Goal: Task Accomplishment & Management: Complete application form

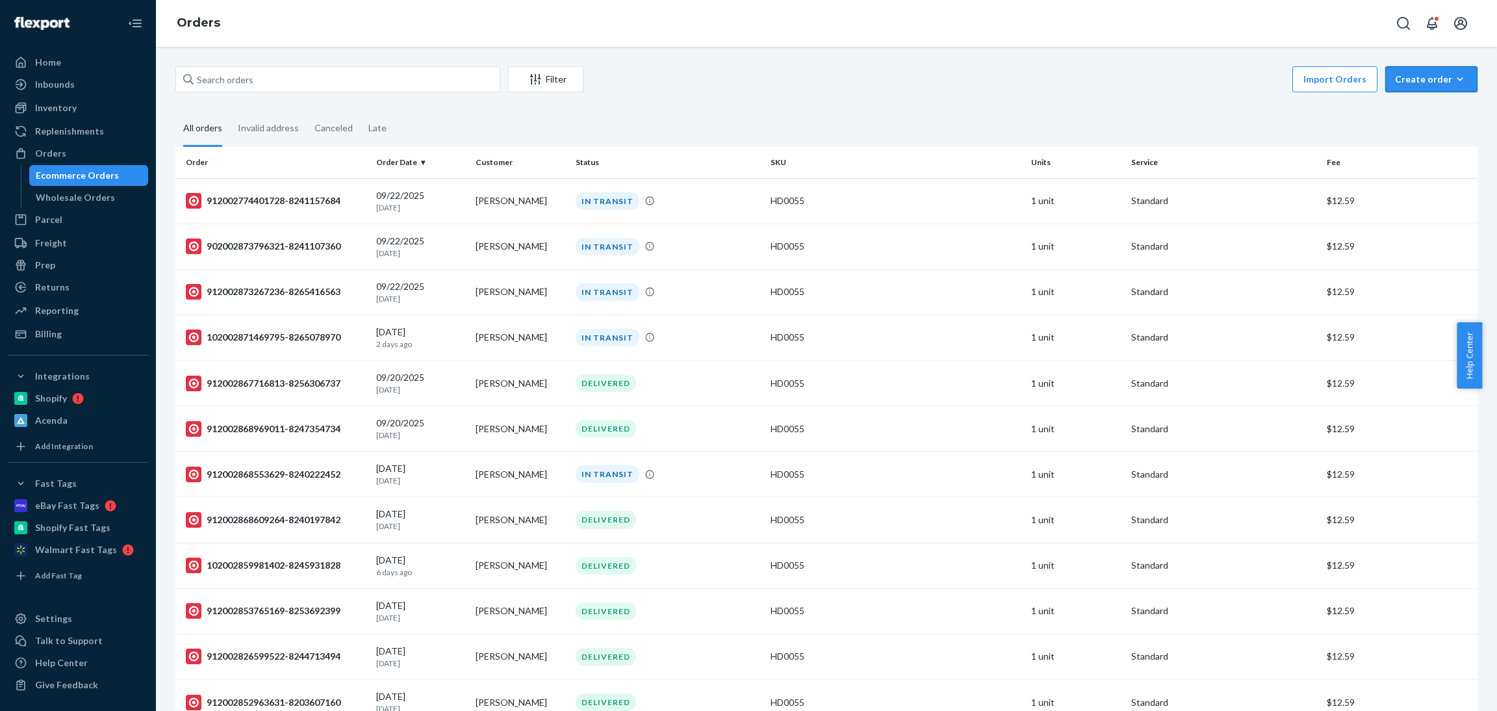
click at [1423, 86] on button "Create order Ecommerce order Removal order" at bounding box center [1431, 79] width 92 height 26
click at [1423, 115] on span "Ecommerce order" at bounding box center [1439, 110] width 81 height 9
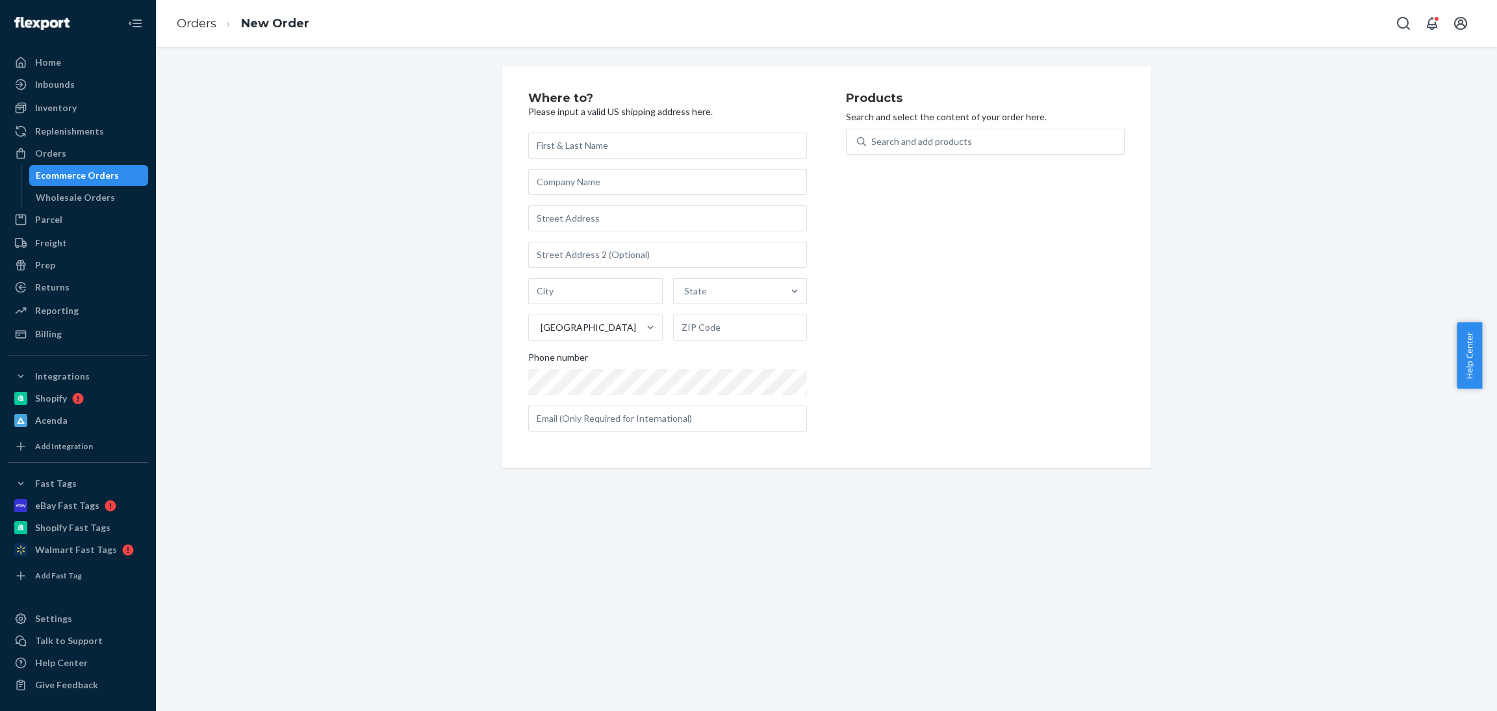
click at [581, 146] on input "text" at bounding box center [667, 146] width 279 height 26
click at [599, 140] on input "text" at bounding box center [667, 146] width 279 height 26
paste input "[PERSON_NAME]"
type input "[PERSON_NAME]"
click at [552, 215] on input "text" at bounding box center [667, 218] width 279 height 26
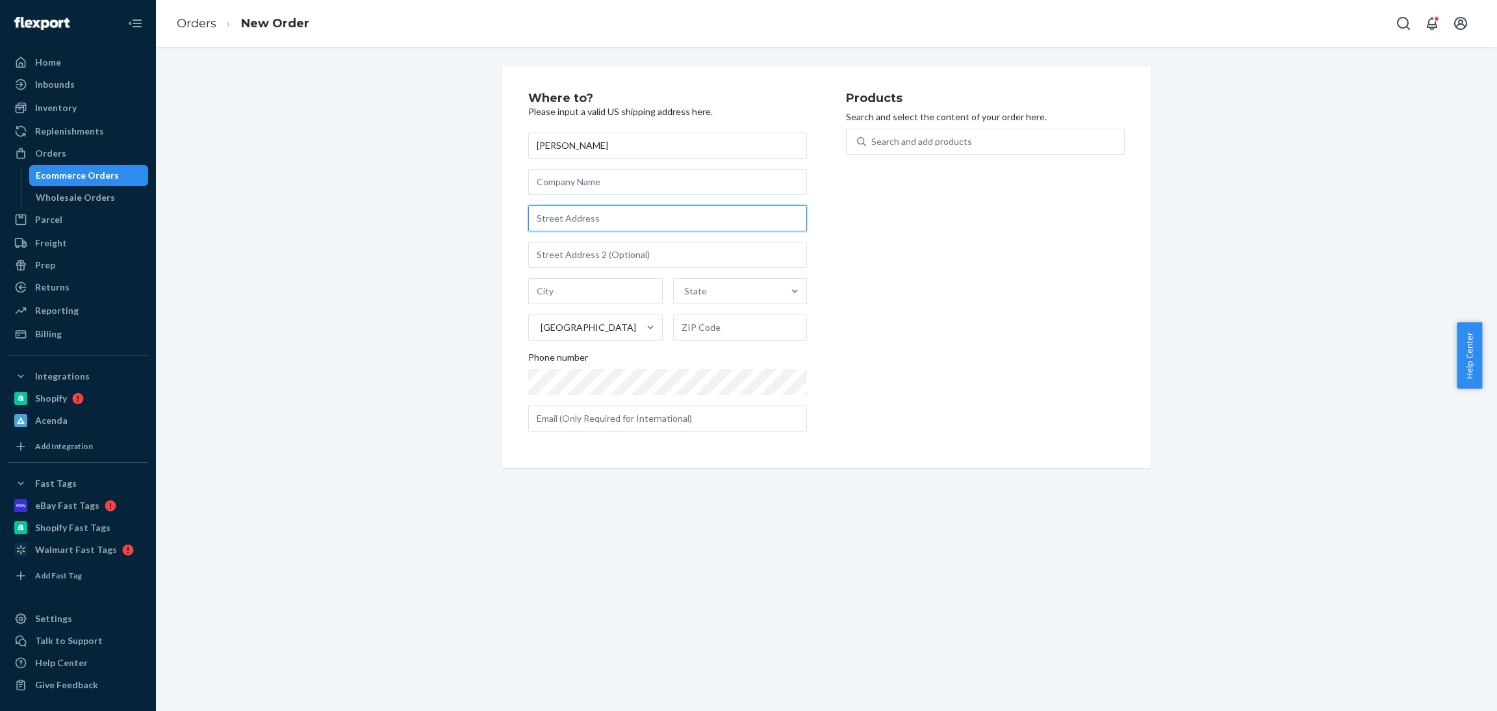
paste input "[STREET_ADDRESS][PERSON_NAME][PERSON_NAME]"
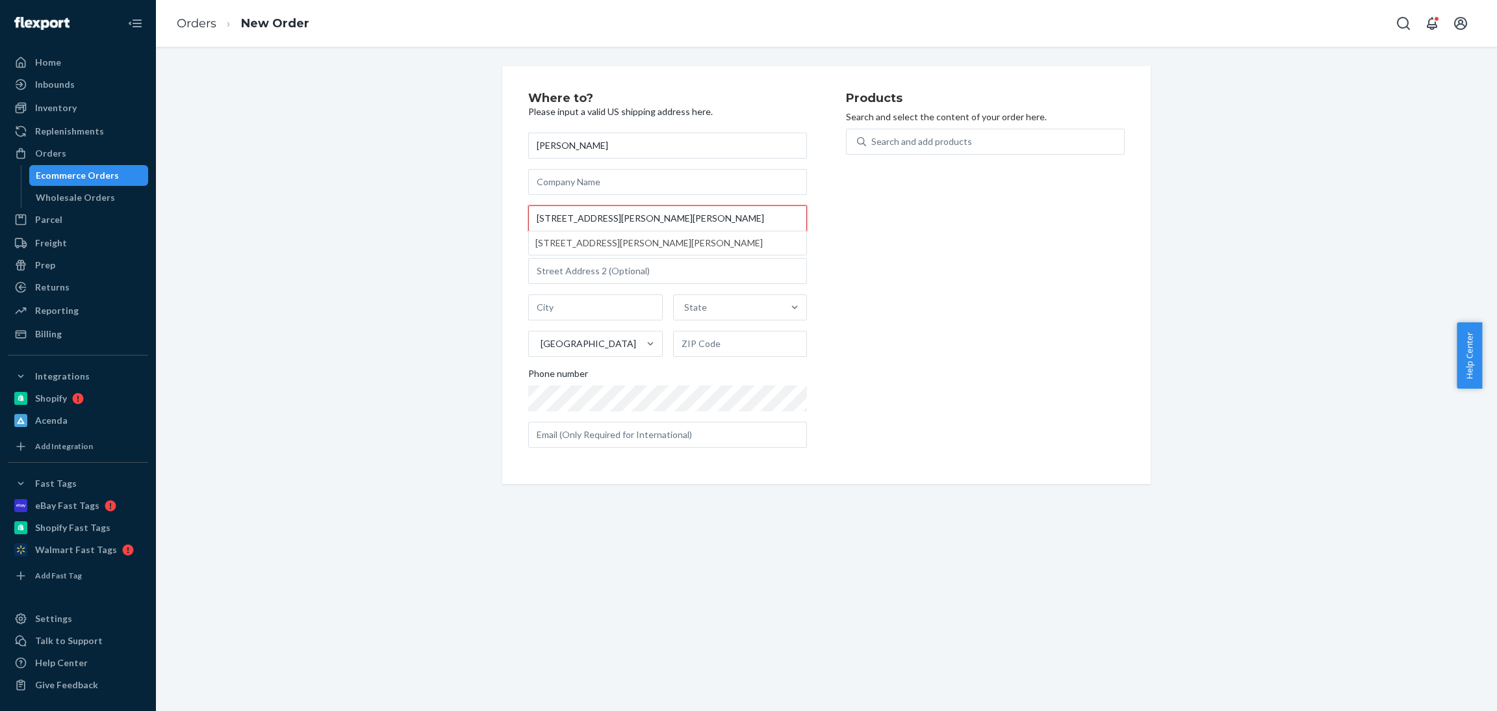
drag, startPoint x: 594, startPoint y: 219, endPoint x: 610, endPoint y: 219, distance: 15.6
click at [610, 219] on input "[STREET_ADDRESS][PERSON_NAME][PERSON_NAME]" at bounding box center [667, 218] width 279 height 26
click at [590, 219] on input "[STREET_ADDRESS][PERSON_NAME][PERSON_NAME]" at bounding box center [667, 218] width 279 height 26
drag, startPoint x: 613, startPoint y: 219, endPoint x: 775, endPoint y: 220, distance: 162.4
click at [775, 220] on input "[STREET_ADDRESS][PERSON_NAME][PERSON_NAME]" at bounding box center [667, 218] width 279 height 26
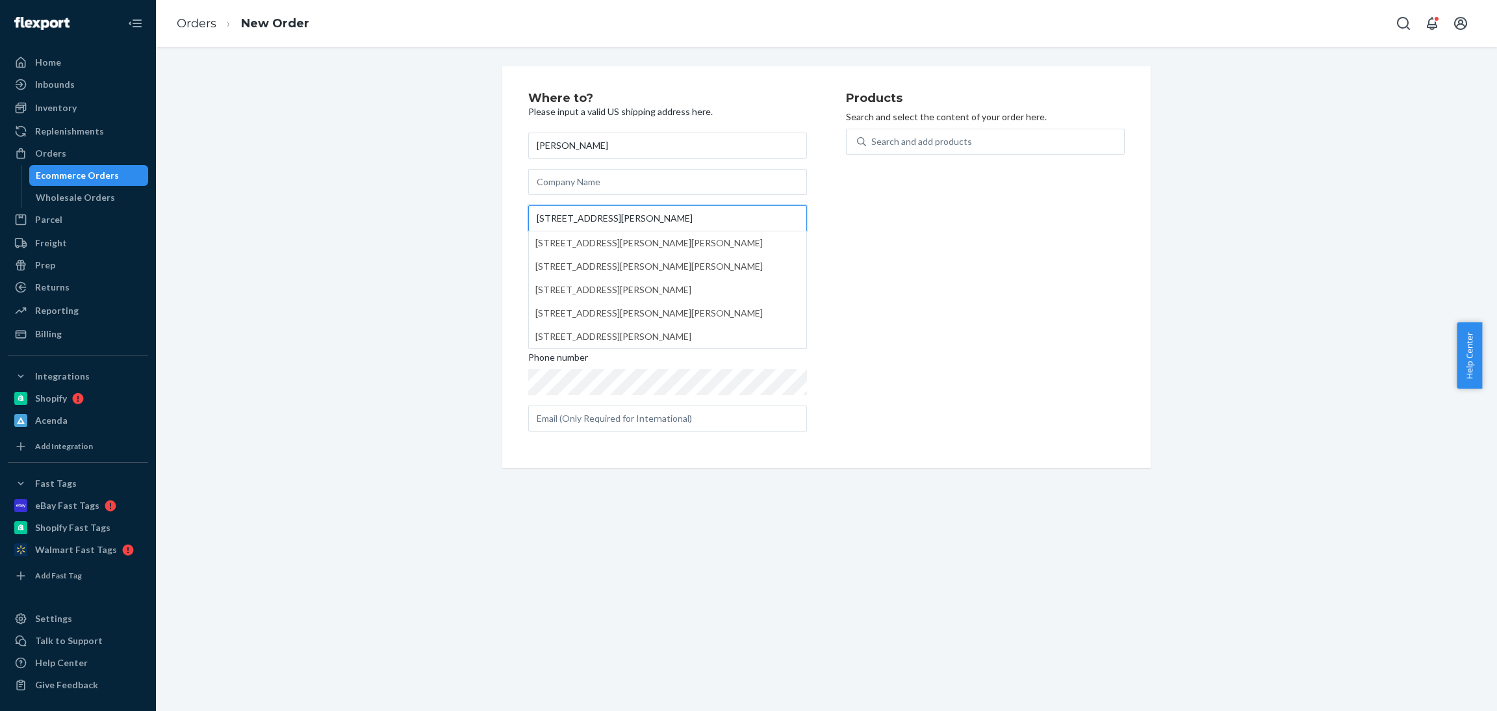
type input "[STREET_ADDRESS][PERSON_NAME]"
click at [871, 234] on div "Products Search and select the content of your order here. Search and add produ…" at bounding box center [985, 267] width 279 height 350
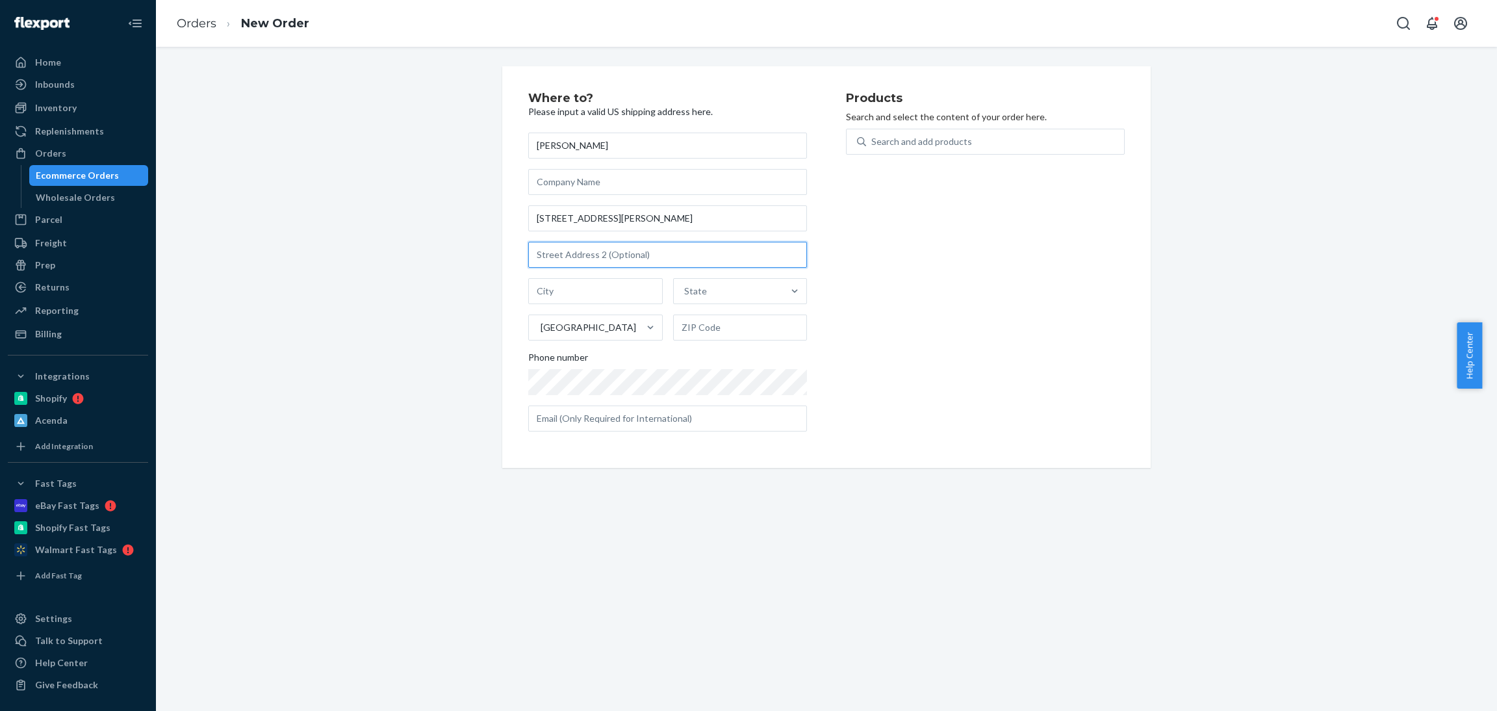
click at [545, 259] on input "text" at bounding box center [667, 255] width 279 height 26
paste input "# [GEOGRAPHIC_DATA][PERSON_NAME]-3071"
drag, startPoint x: 555, startPoint y: 255, endPoint x: 693, endPoint y: 257, distance: 137.7
click at [693, 257] on input "# [GEOGRAPHIC_DATA][PERSON_NAME]-3071" at bounding box center [667, 255] width 279 height 26
type input "# 412"
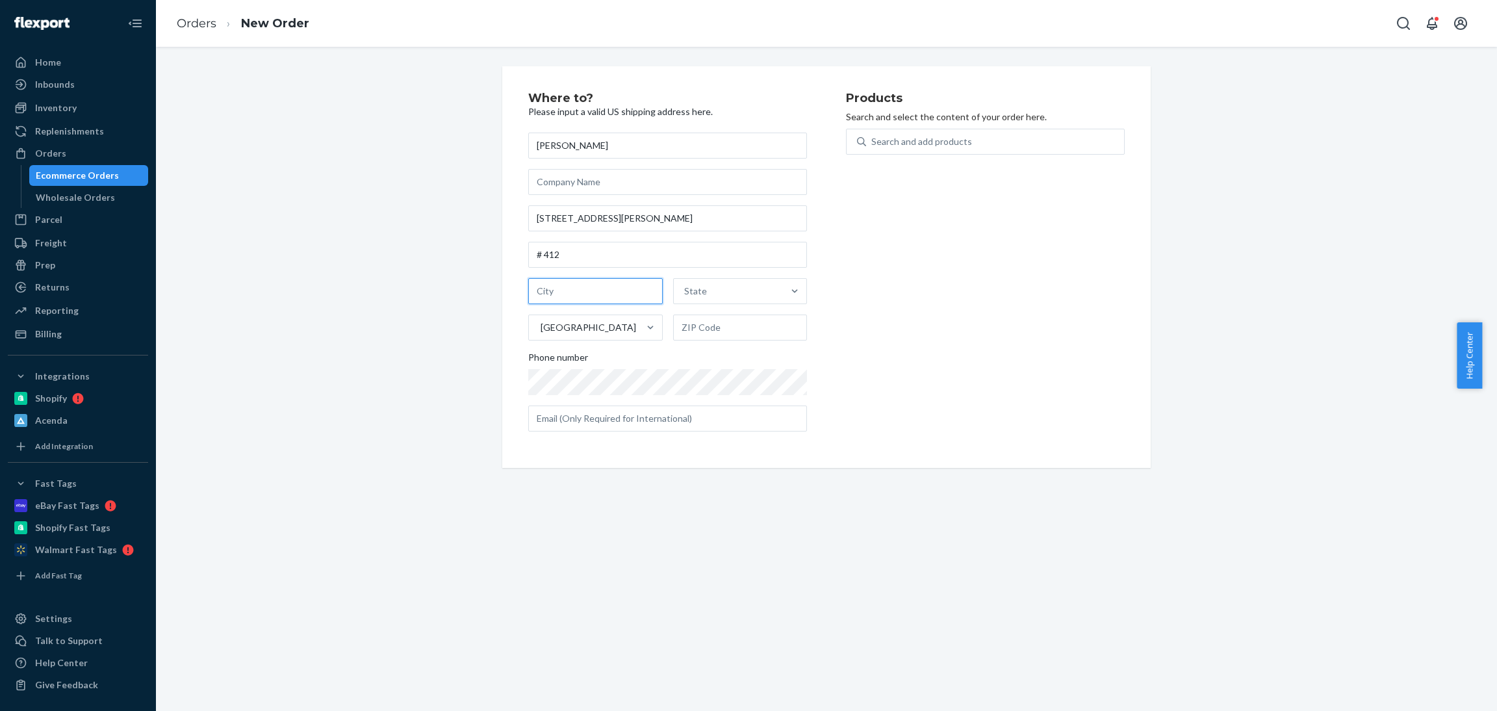
click at [542, 286] on input "text" at bounding box center [595, 291] width 134 height 26
paste input "[GEOGRAPHIC_DATA][PERSON_NAME]-3071"
drag, startPoint x: 578, startPoint y: 294, endPoint x: 774, endPoint y: 290, distance: 195.6
click at [774, 290] on div "[GEOGRAPHIC_DATA][PERSON_NAME]-3071 State [GEOGRAPHIC_DATA]" at bounding box center [667, 309] width 279 height 62
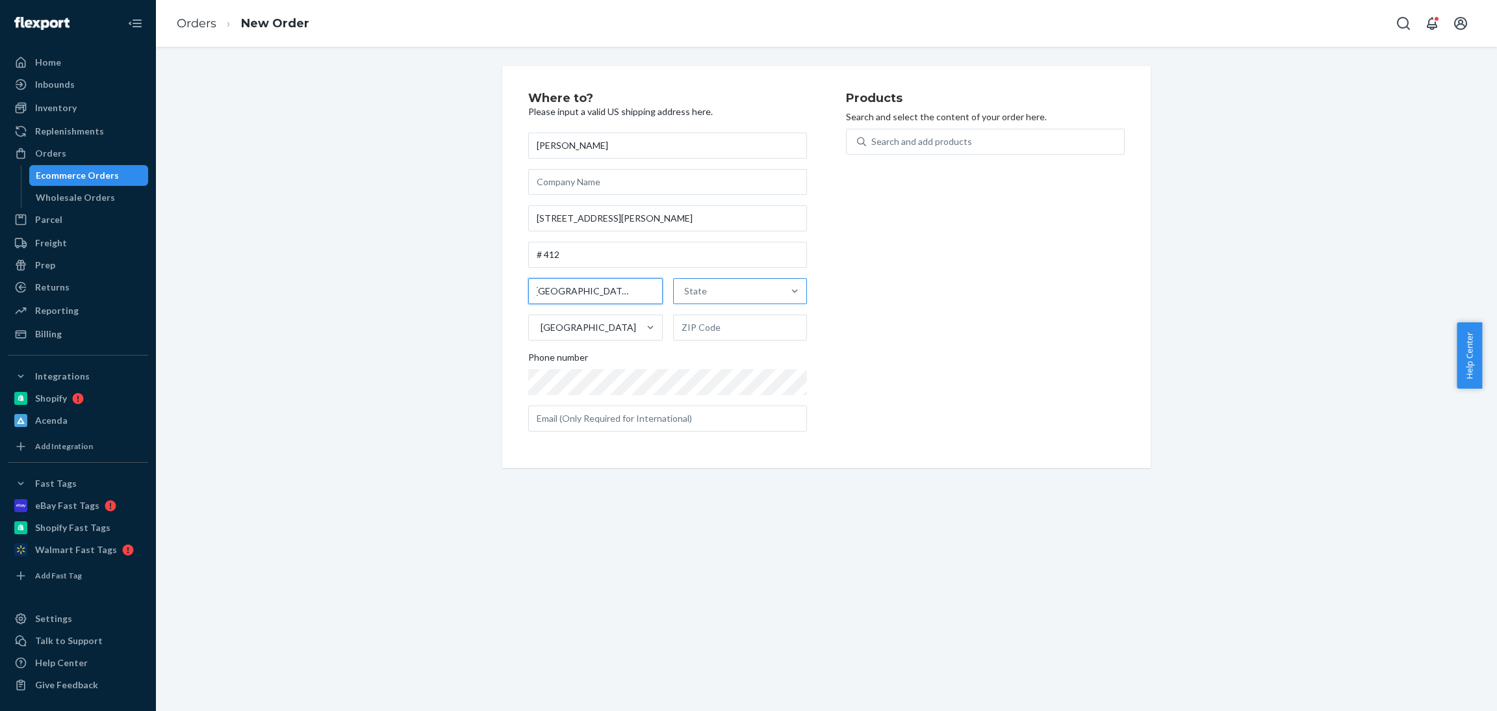
scroll to position [0, 0]
type input "[GEOGRAPHIC_DATA][PERSON_NAME], [GEOGRAPHIC_DATA]"
click at [712, 327] on input "text" at bounding box center [740, 327] width 134 height 26
paste input "55116-3071"
type input "55116-3071"
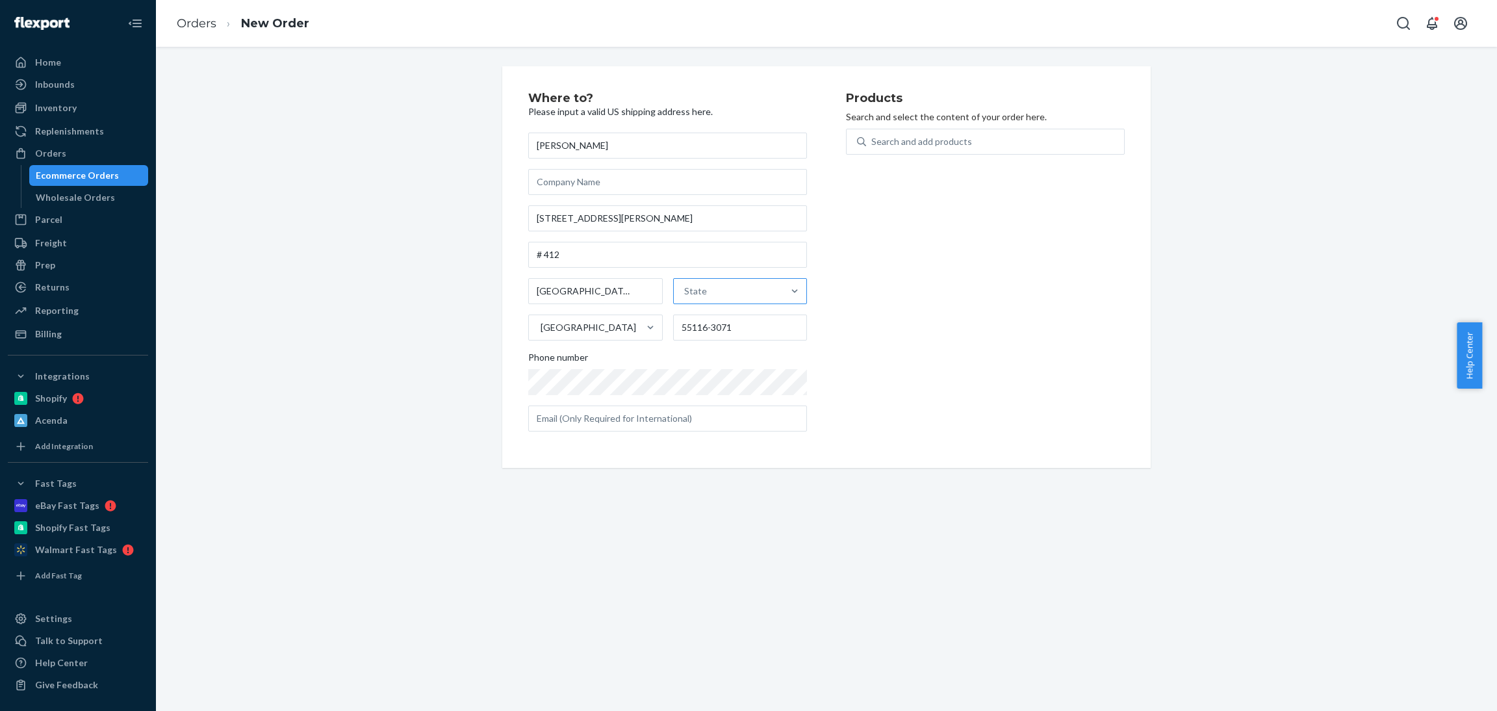
click at [740, 292] on div "State" at bounding box center [729, 291] width 110 height 26
click at [685, 292] on input "State" at bounding box center [684, 291] width 1 height 13
click at [735, 350] on div "[US_STATE]" at bounding box center [740, 350] width 129 height 26
click at [685, 298] on input "option [US_STATE] focused, 26 of 59. 59 results available. Use Up and Down to c…" at bounding box center [684, 291] width 1 height 13
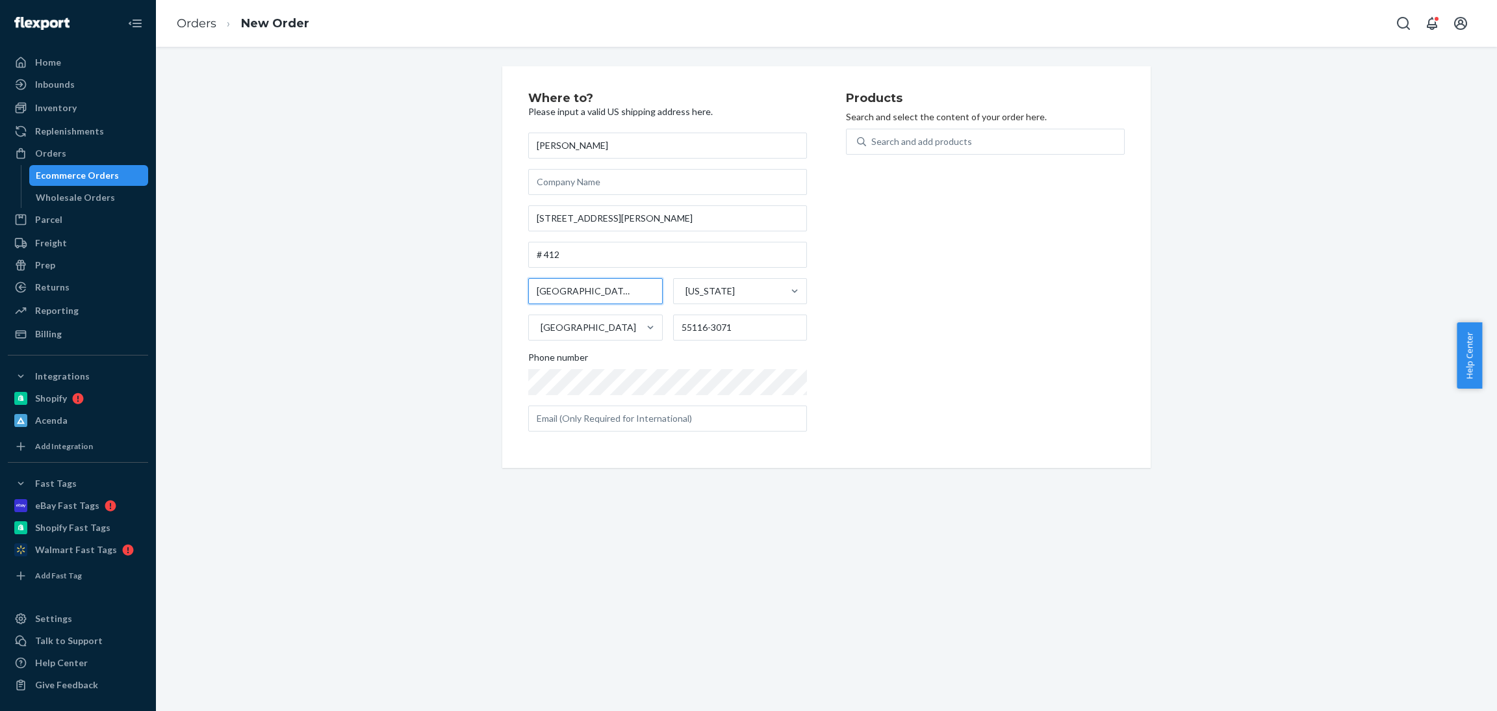
click at [607, 290] on input "[GEOGRAPHIC_DATA][PERSON_NAME], [GEOGRAPHIC_DATA]" at bounding box center [595, 291] width 134 height 26
type input "St. [PERSON_NAME]"
click at [887, 141] on div "Search and add products" at bounding box center [921, 141] width 101 height 13
click at [872, 141] on input "0 results available. Use Up and Down to choose options, press Enter to select t…" at bounding box center [871, 141] width 1 height 13
paste input "HD0021"
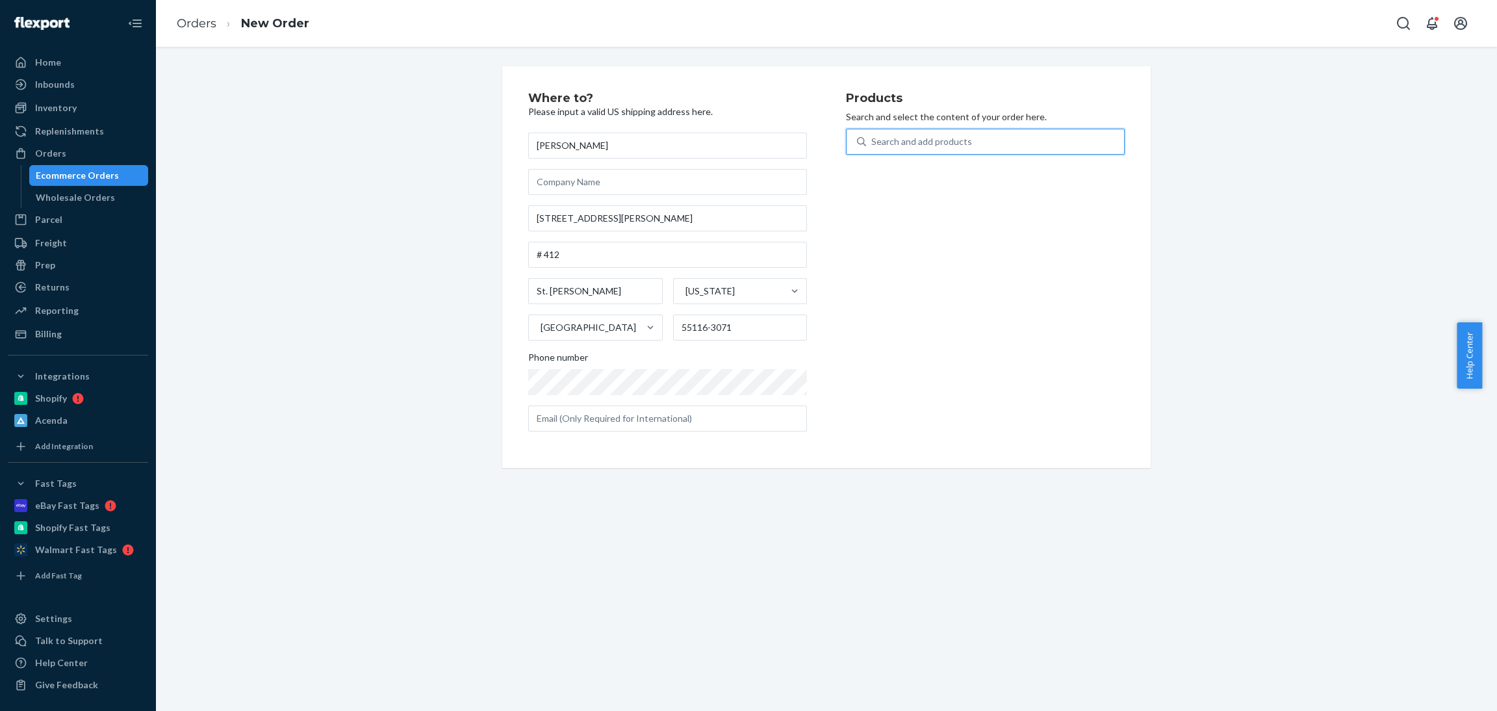
type input "HD0021"
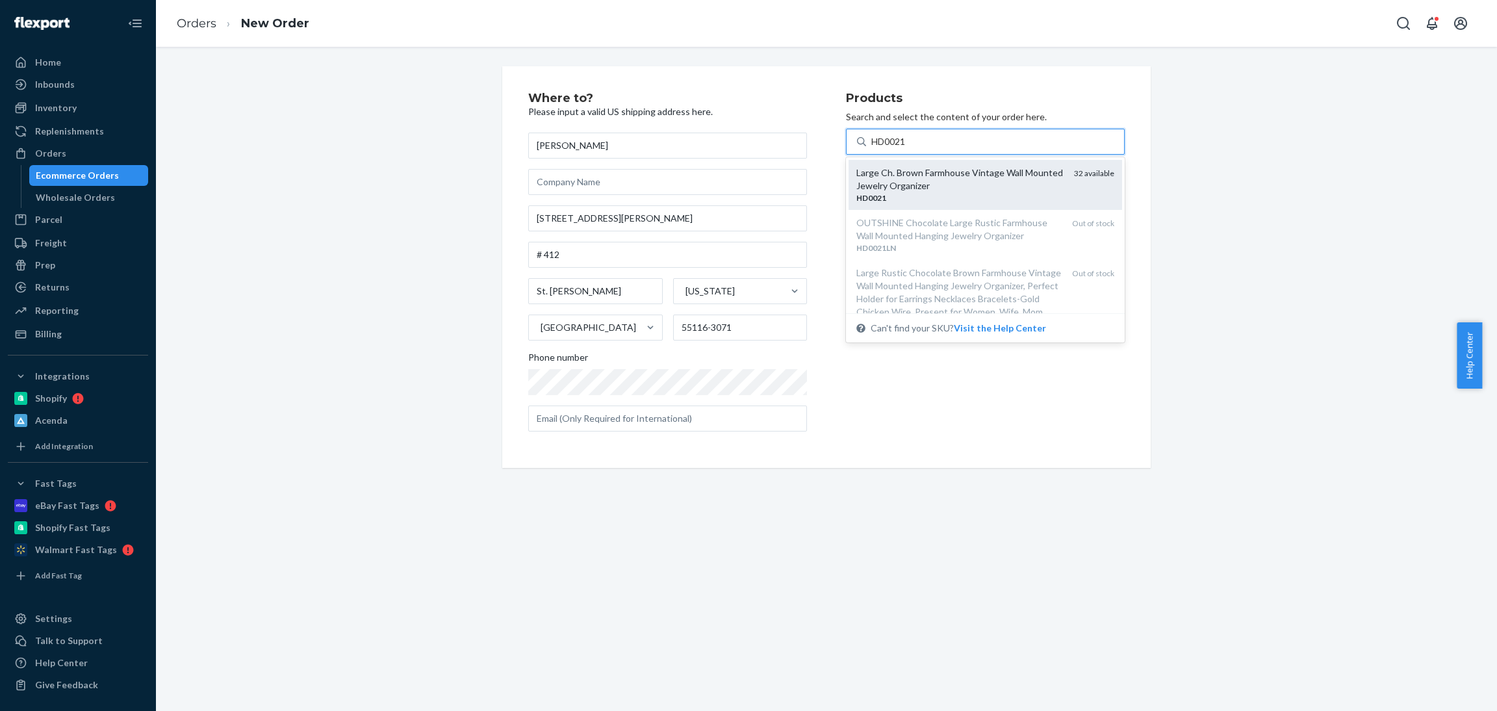
click at [977, 177] on div "Large Ch. Brown Farmhouse Vintage Wall Mounted Jewelry Organizer" at bounding box center [959, 179] width 207 height 26
click at [908, 148] on input "HD0021" at bounding box center [889, 141] width 36 height 13
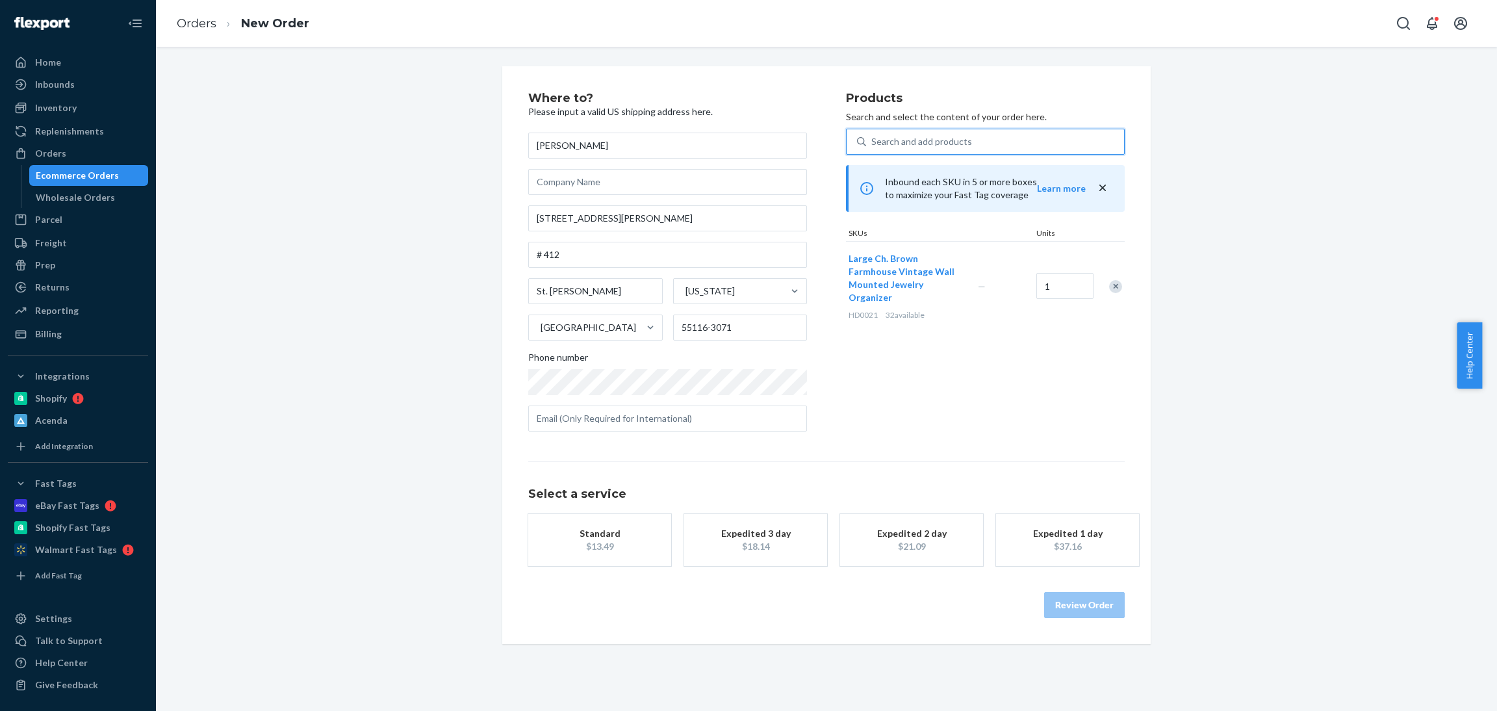
click at [602, 548] on div "$13.49" at bounding box center [600, 546] width 104 height 13
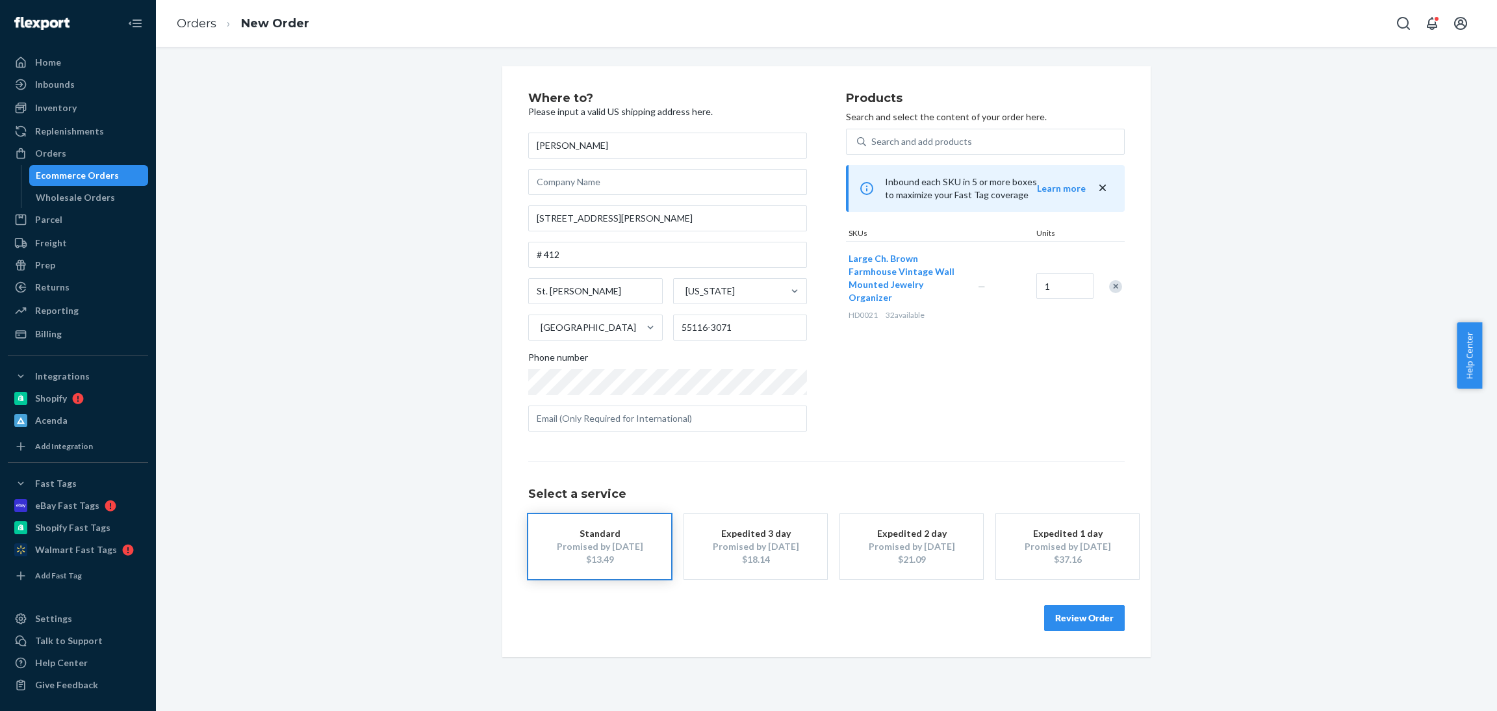
click at [1078, 615] on button "Review Order" at bounding box center [1084, 618] width 81 height 26
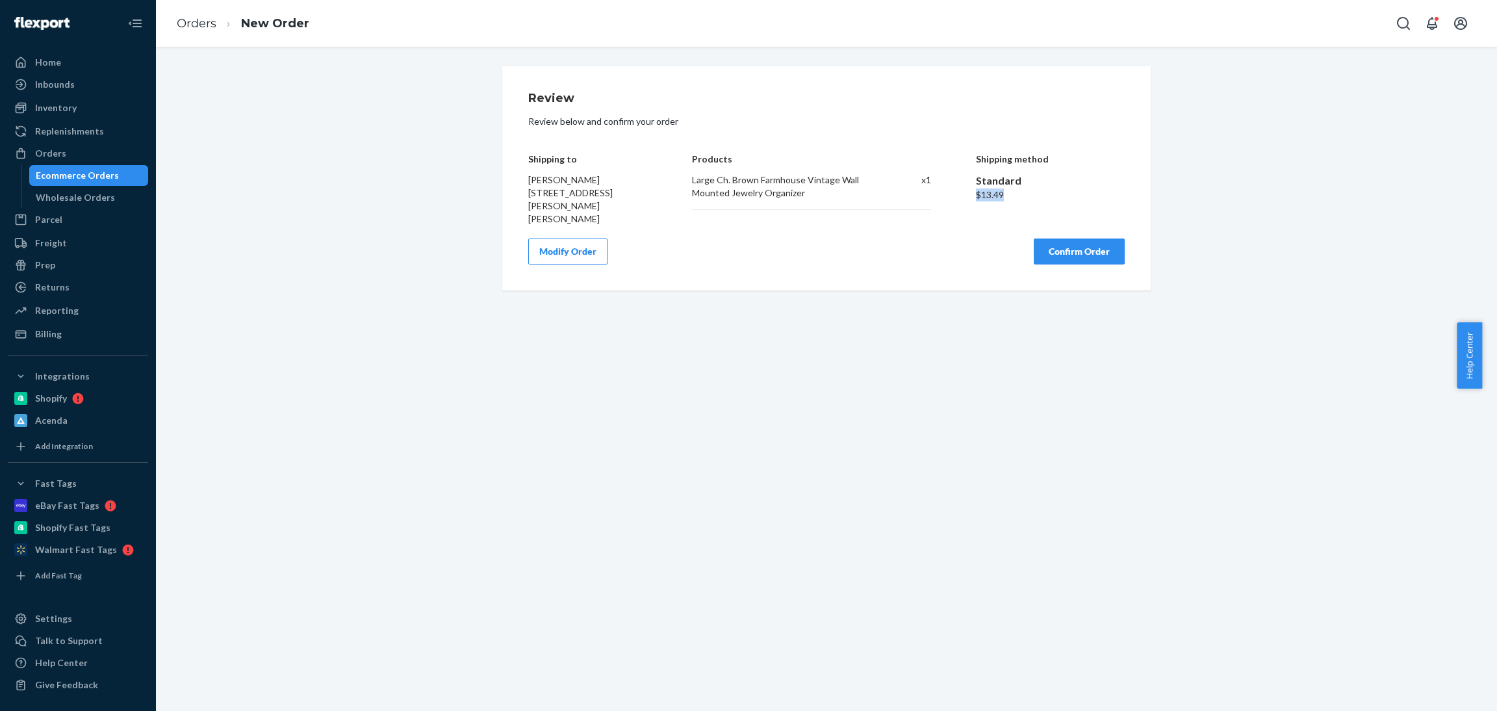
drag, startPoint x: 1004, startPoint y: 194, endPoint x: 965, endPoint y: 195, distance: 39.6
click at [965, 195] on div "Shipping to [PERSON_NAME] [STREET_ADDRESS][PERSON_NAME][PERSON_NAME] Products L…" at bounding box center [826, 179] width 596 height 91
copy div "$13.49"
click at [1047, 253] on button "Confirm Order" at bounding box center [1079, 251] width 91 height 26
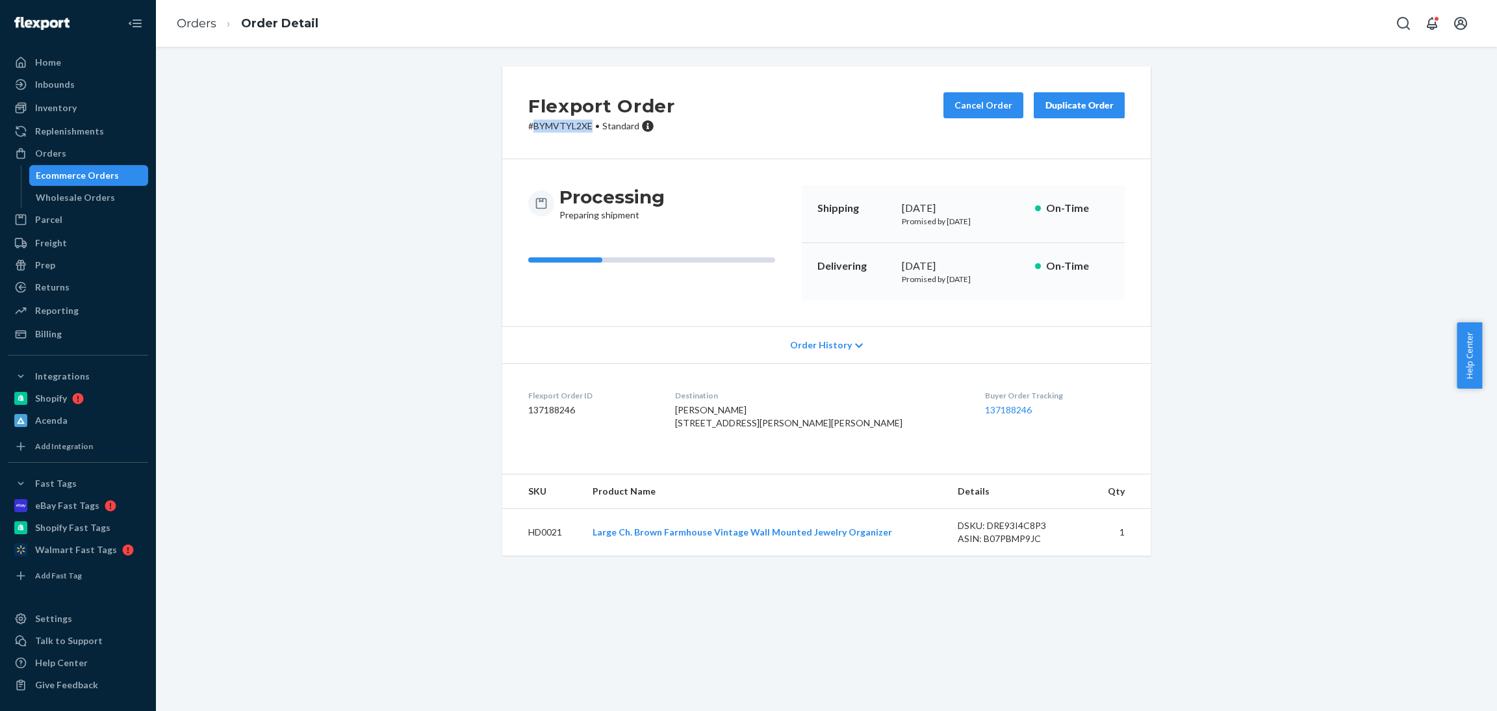
drag, startPoint x: 583, startPoint y: 125, endPoint x: 525, endPoint y: 130, distance: 58.6
click at [528, 130] on p "# BYMVTYL2XE • Standard" at bounding box center [601, 126] width 147 height 13
copy p "BYMVTYL2XE"
click at [197, 27] on link "Orders" at bounding box center [197, 23] width 40 height 14
